Goal: Task Accomplishment & Management: Use online tool/utility

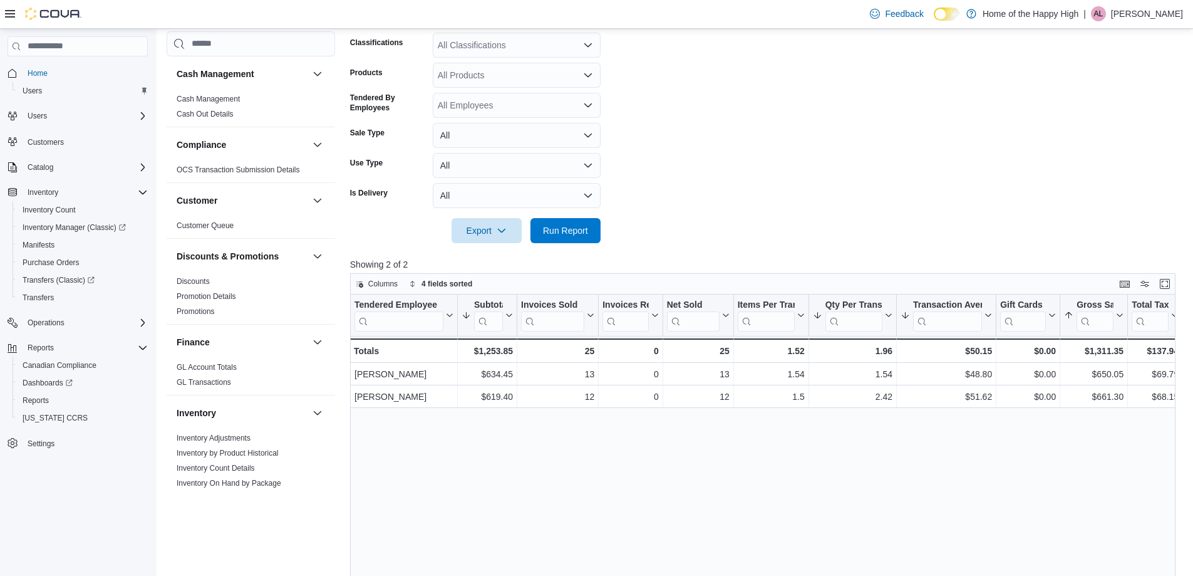
scroll to position [661, 0]
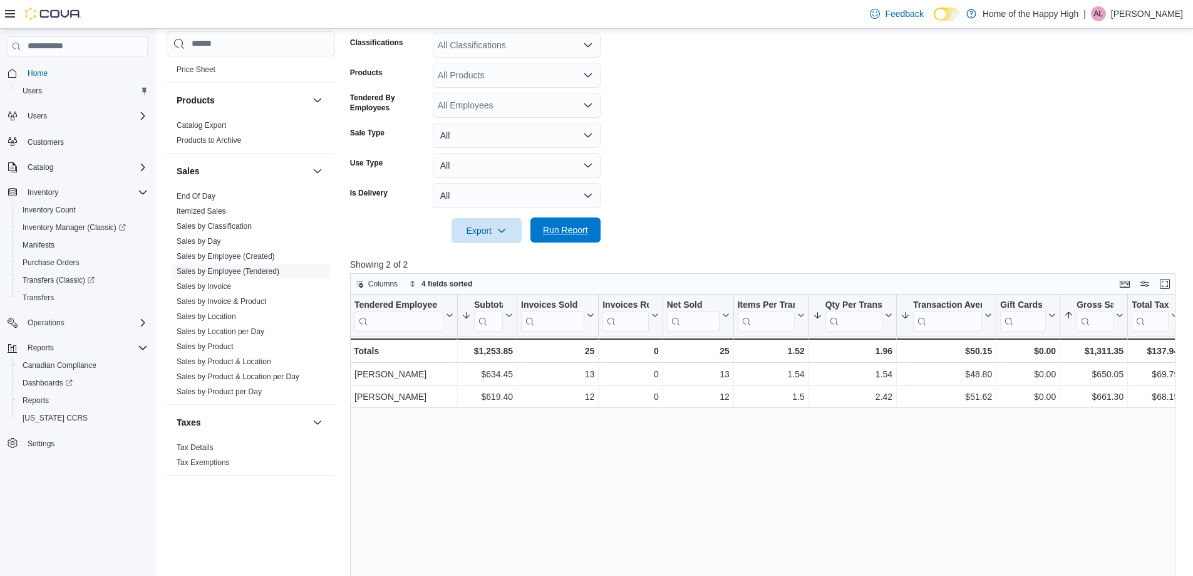
click at [569, 231] on span "Run Report" at bounding box center [565, 230] width 45 height 13
click at [460, 46] on div "All Classifications" at bounding box center [517, 45] width 168 height 25
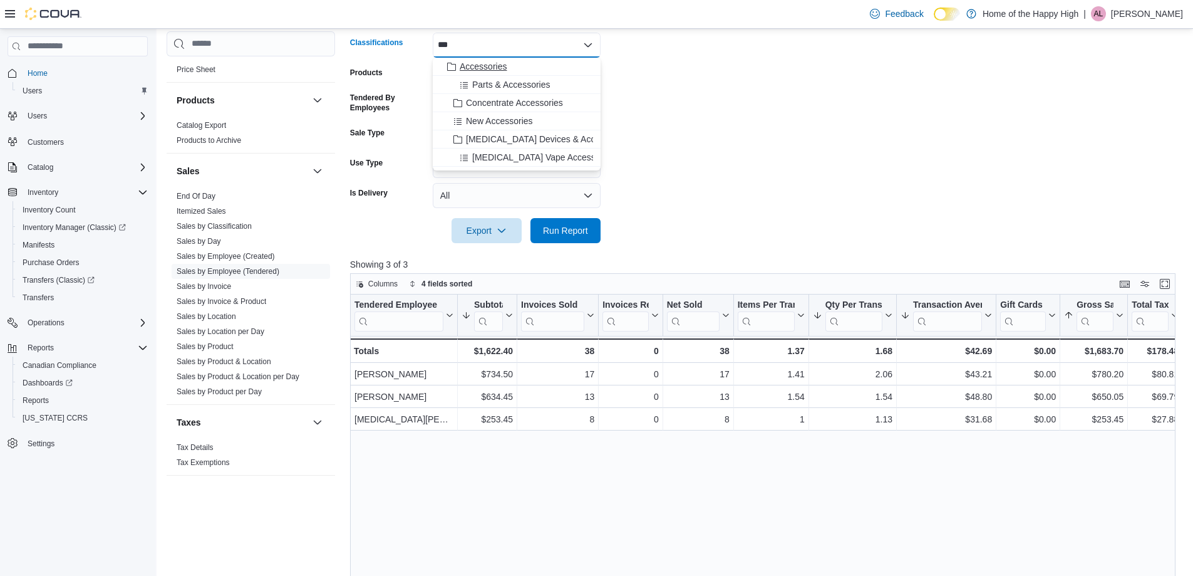
type input "***"
click at [489, 70] on span "Accessories" at bounding box center [483, 66] width 47 height 13
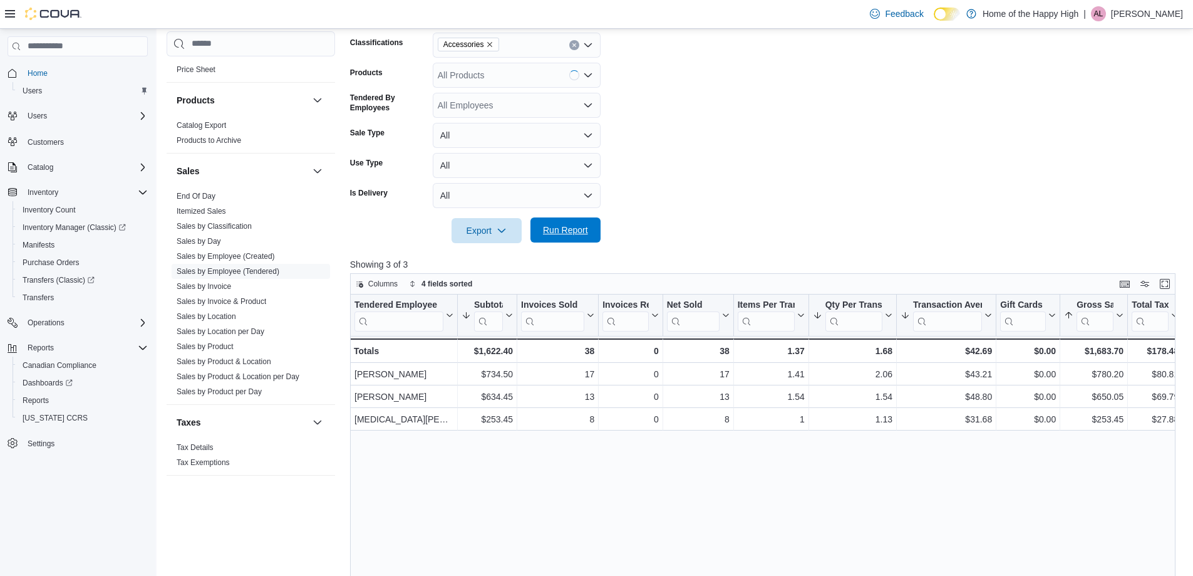
click at [561, 231] on span "Run Report" at bounding box center [565, 230] width 45 height 13
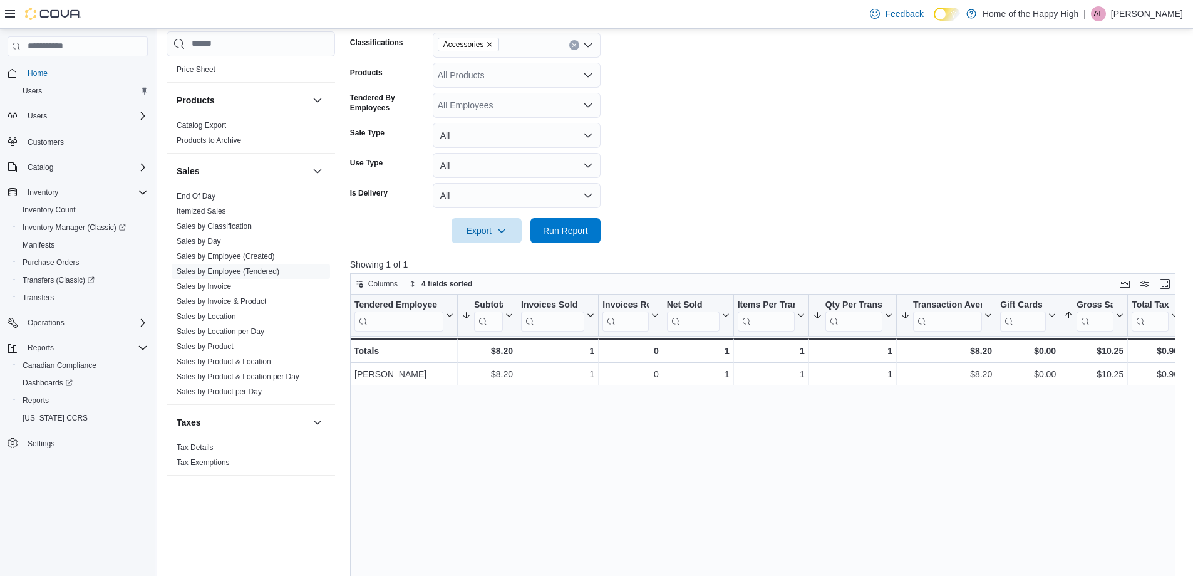
click at [490, 44] on icon "Remove Accessories from selection in this group" at bounding box center [490, 45] width 8 height 8
click at [561, 234] on span "Run Report" at bounding box center [565, 230] width 45 height 13
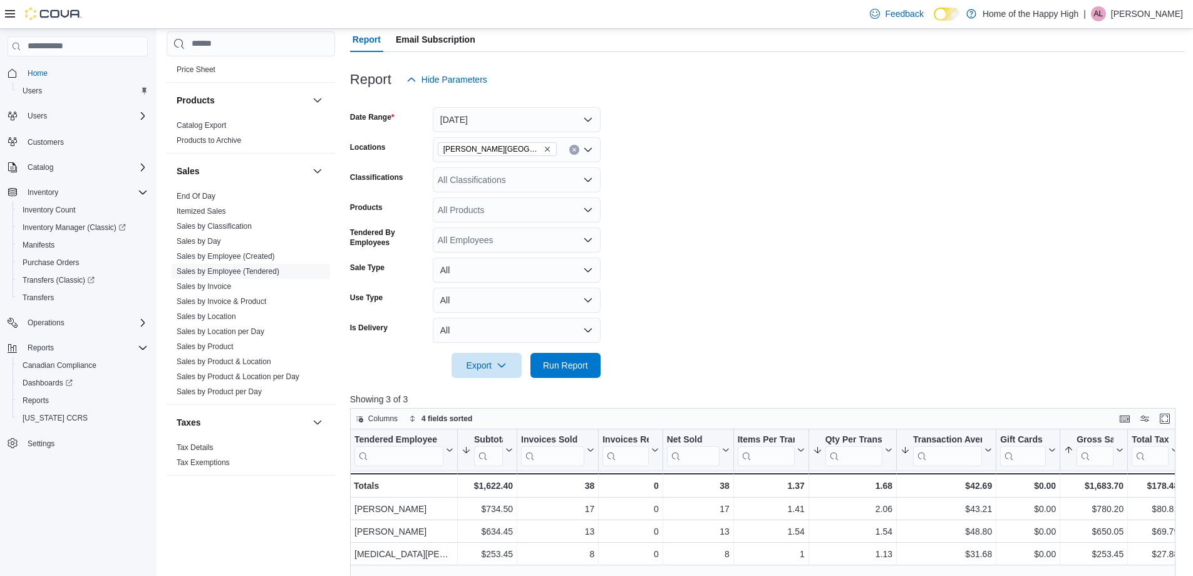
scroll to position [188, 0]
